Goal: Transaction & Acquisition: Subscribe to service/newsletter

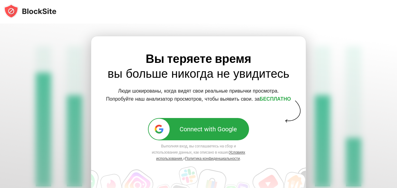
click at [270, 137] on div "Вы теряете время вы больше никогда не увидитесь Люди шокированы, когда видят св…" at bounding box center [198, 106] width 185 height 111
click at [213, 129] on div "Connect with Google" at bounding box center [208, 129] width 57 height 7
click at [157, 129] on img at bounding box center [159, 129] width 11 height 11
